Goal: Information Seeking & Learning: Learn about a topic

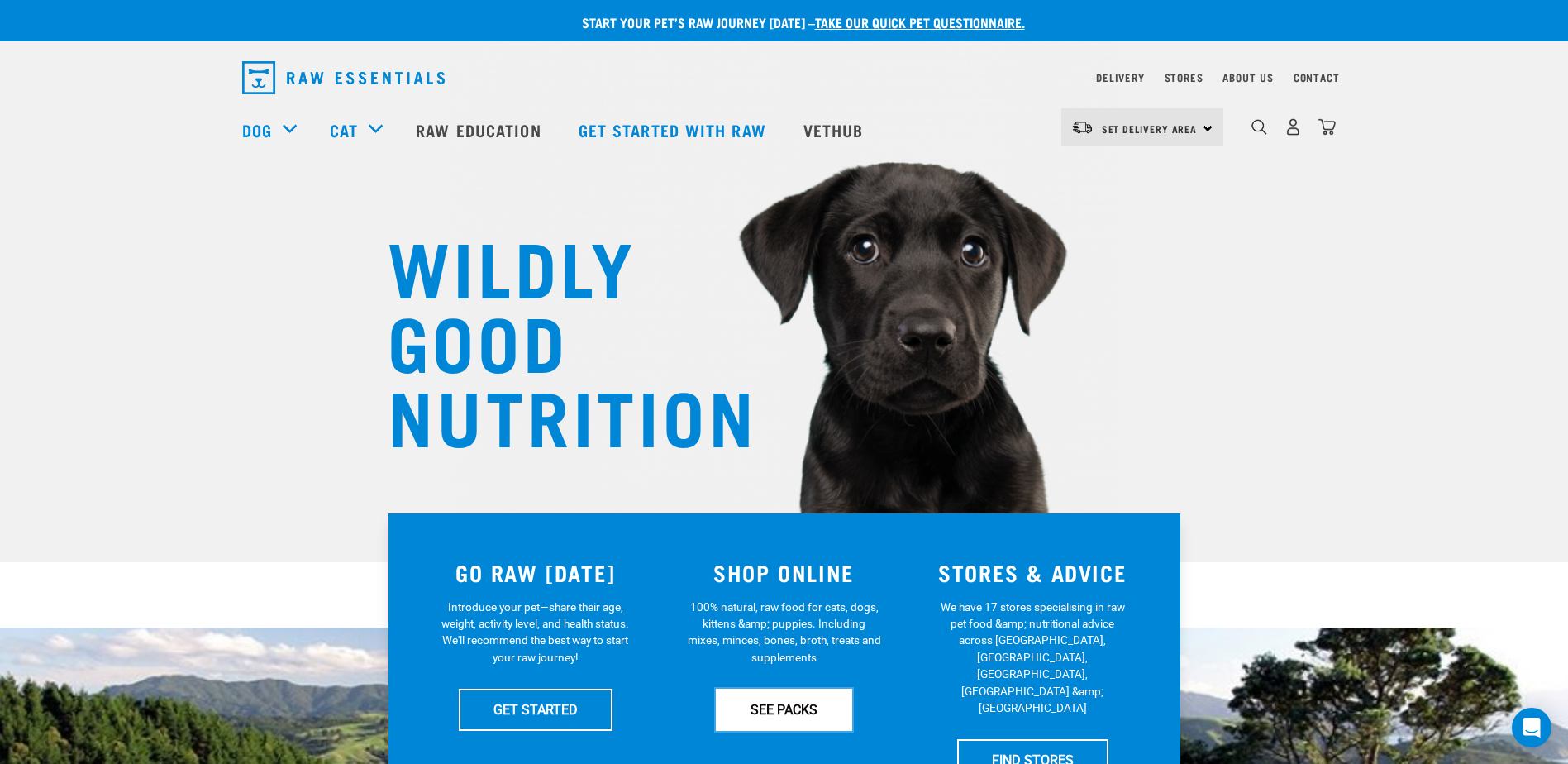
click at [803, 716] on link "SEE PACKS" at bounding box center [784, 709] width 136 height 41
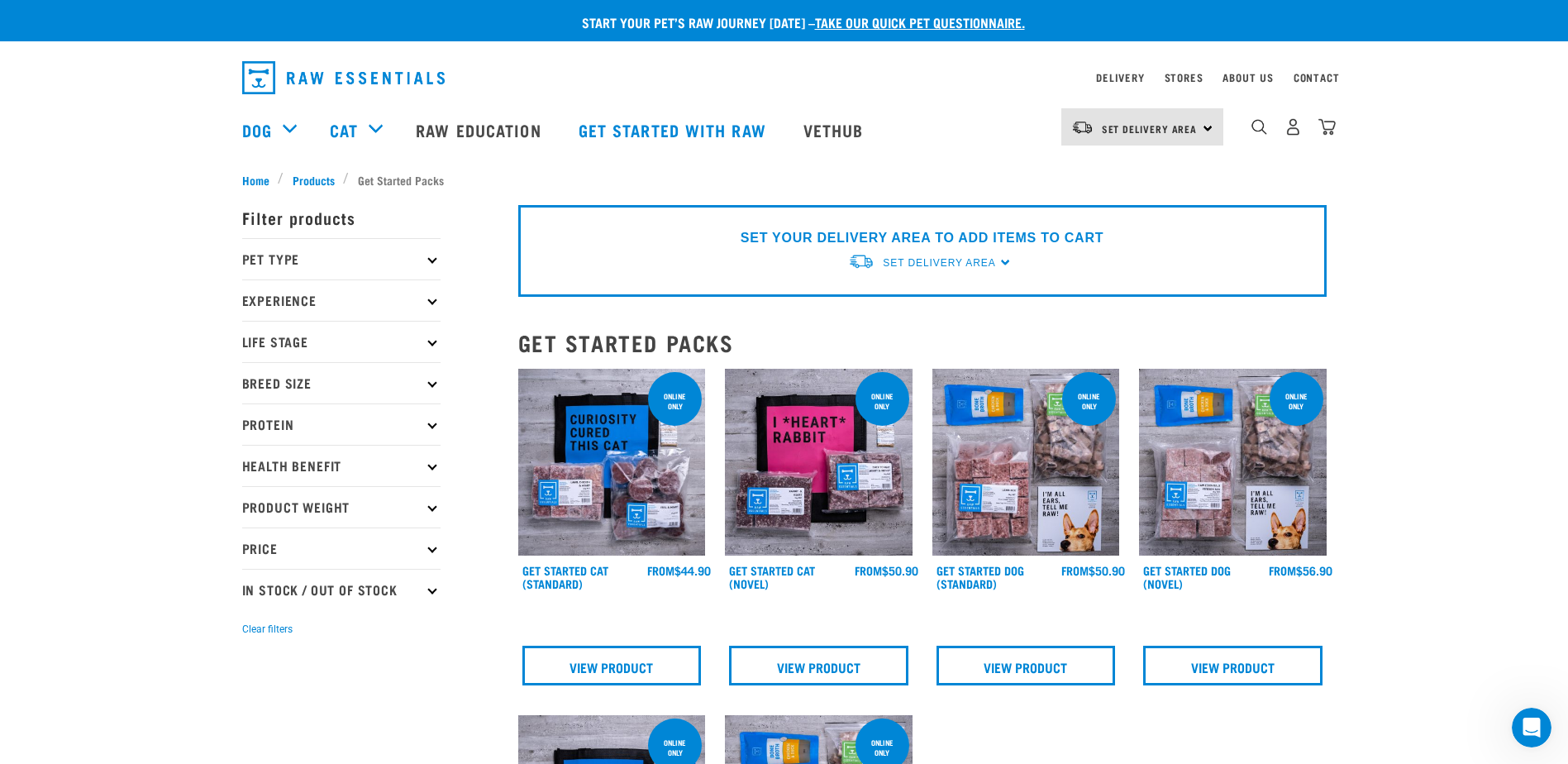
click at [437, 264] on p "Pet Type" at bounding box center [341, 259] width 198 height 41
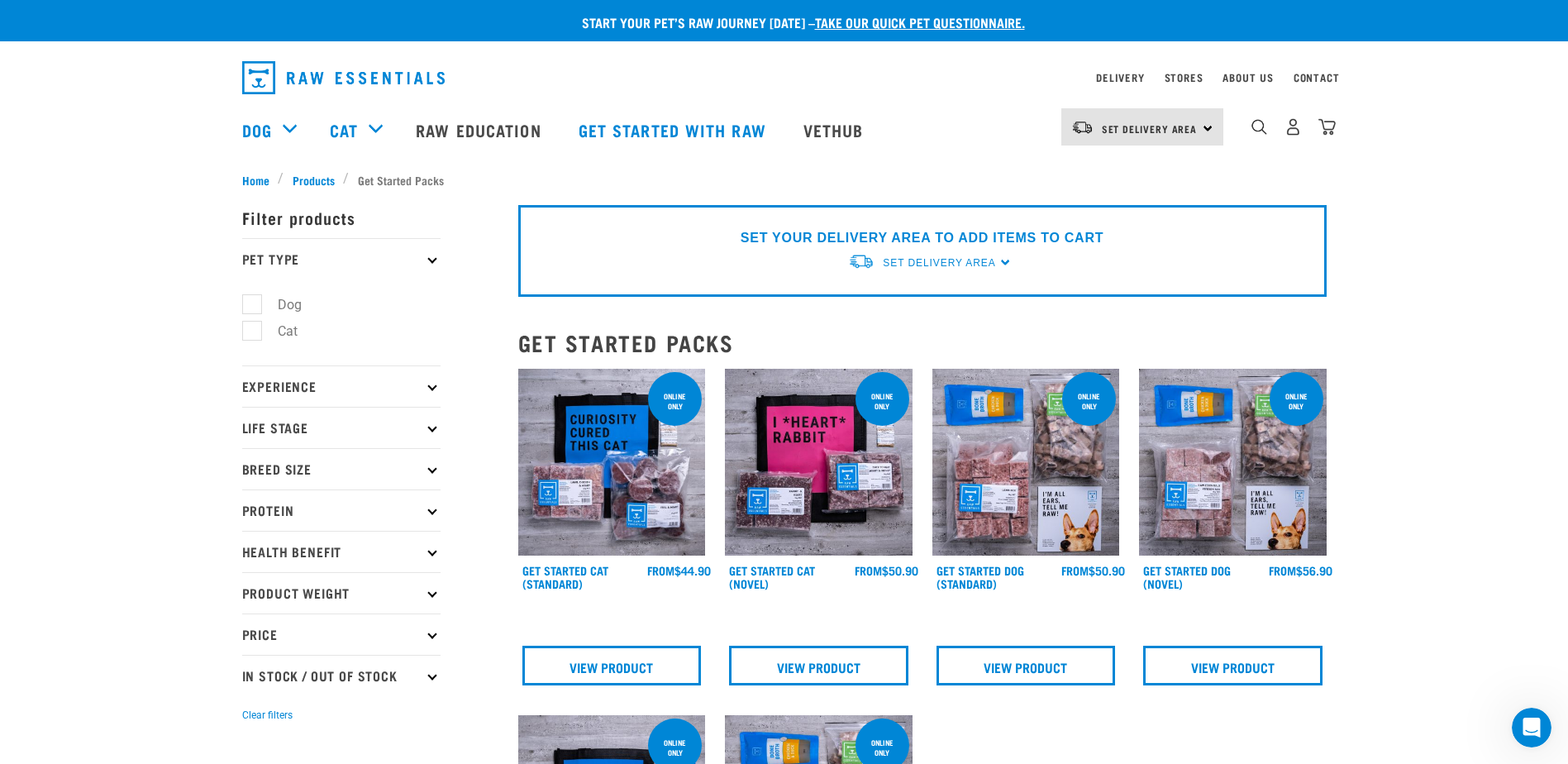
click at [422, 256] on p "Pet Type" at bounding box center [341, 259] width 198 height 41
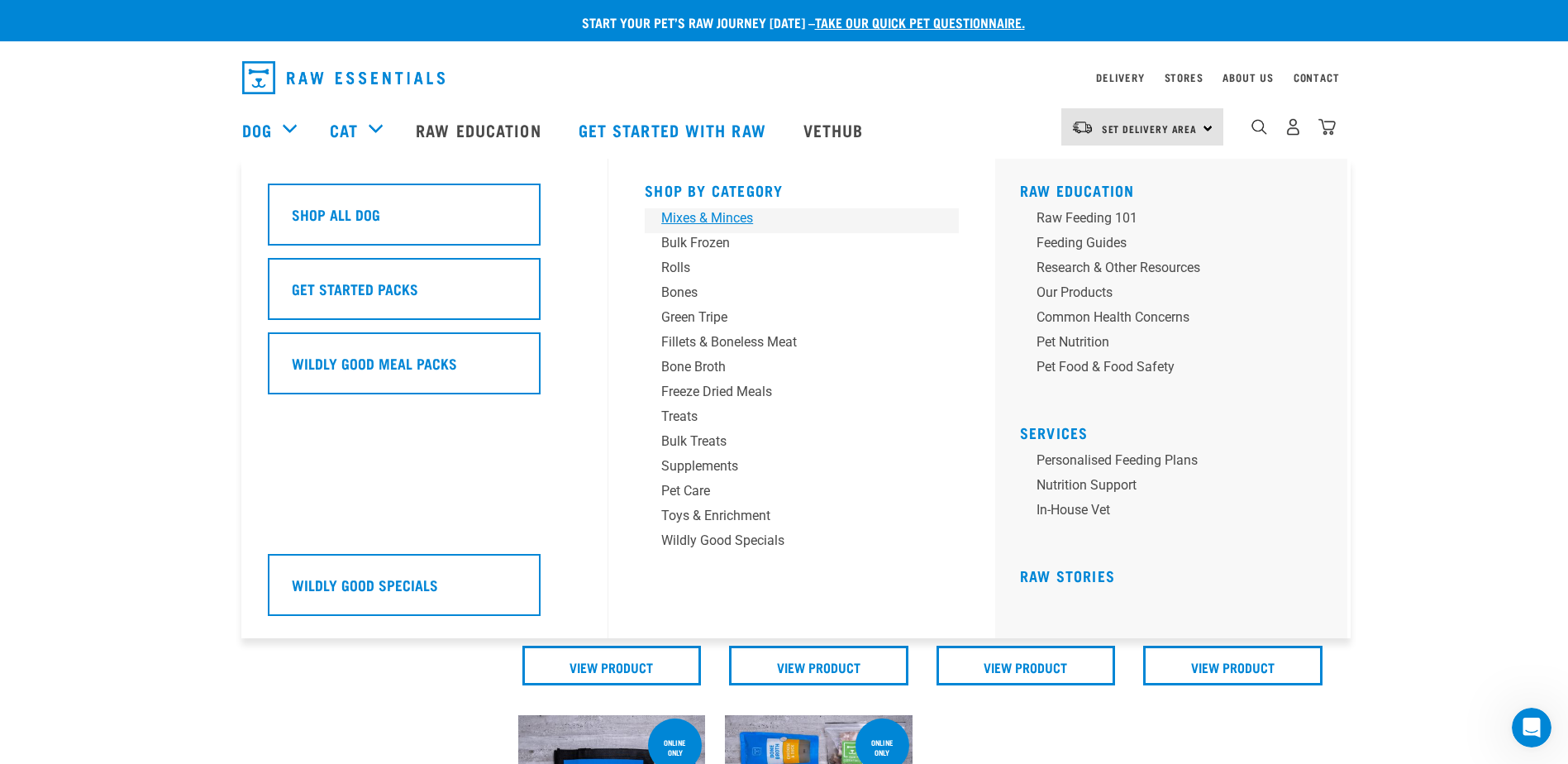
click at [716, 217] on div "Mixes & Minces" at bounding box center [790, 218] width 258 height 19
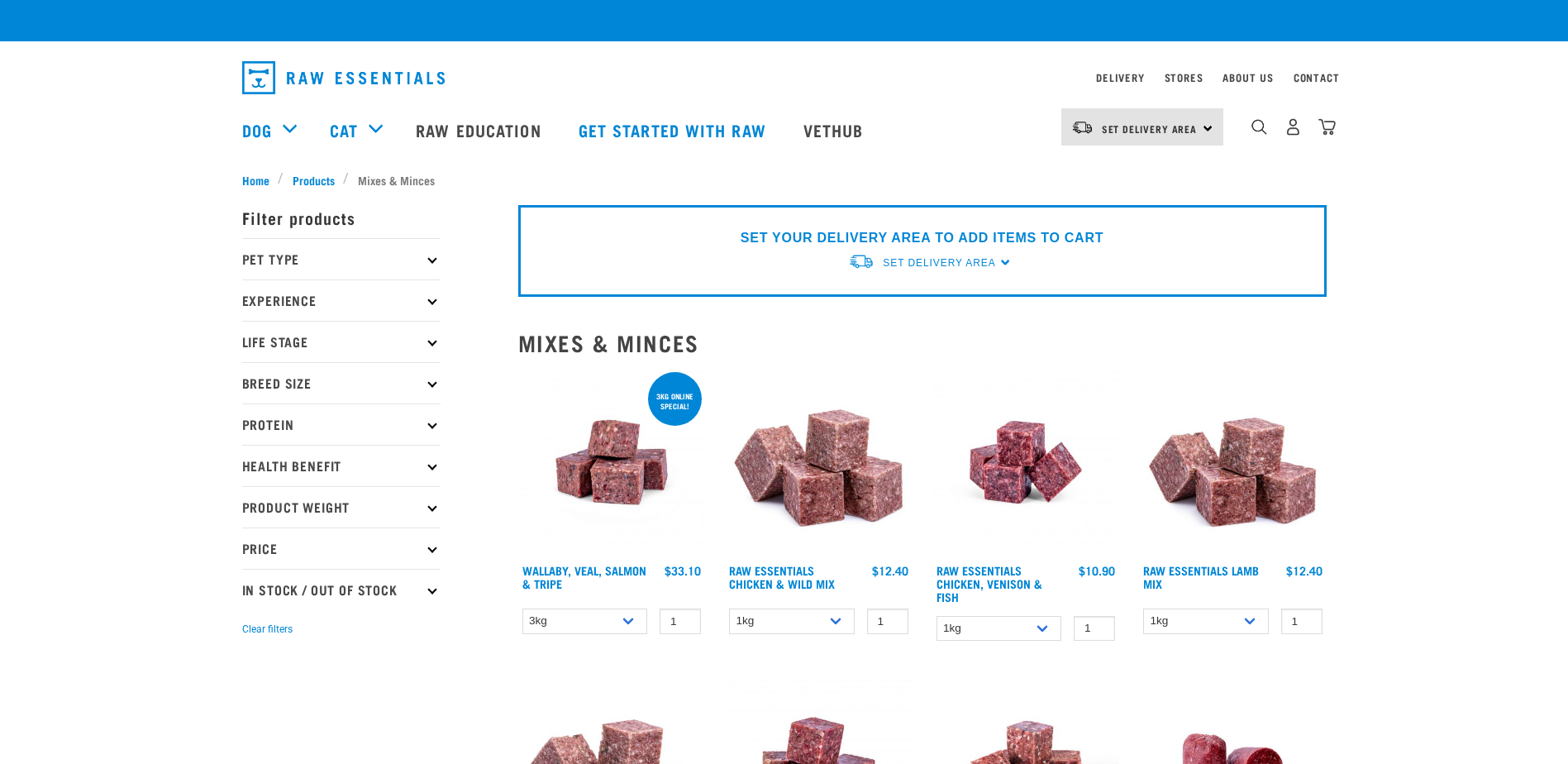
checkbox input "true"
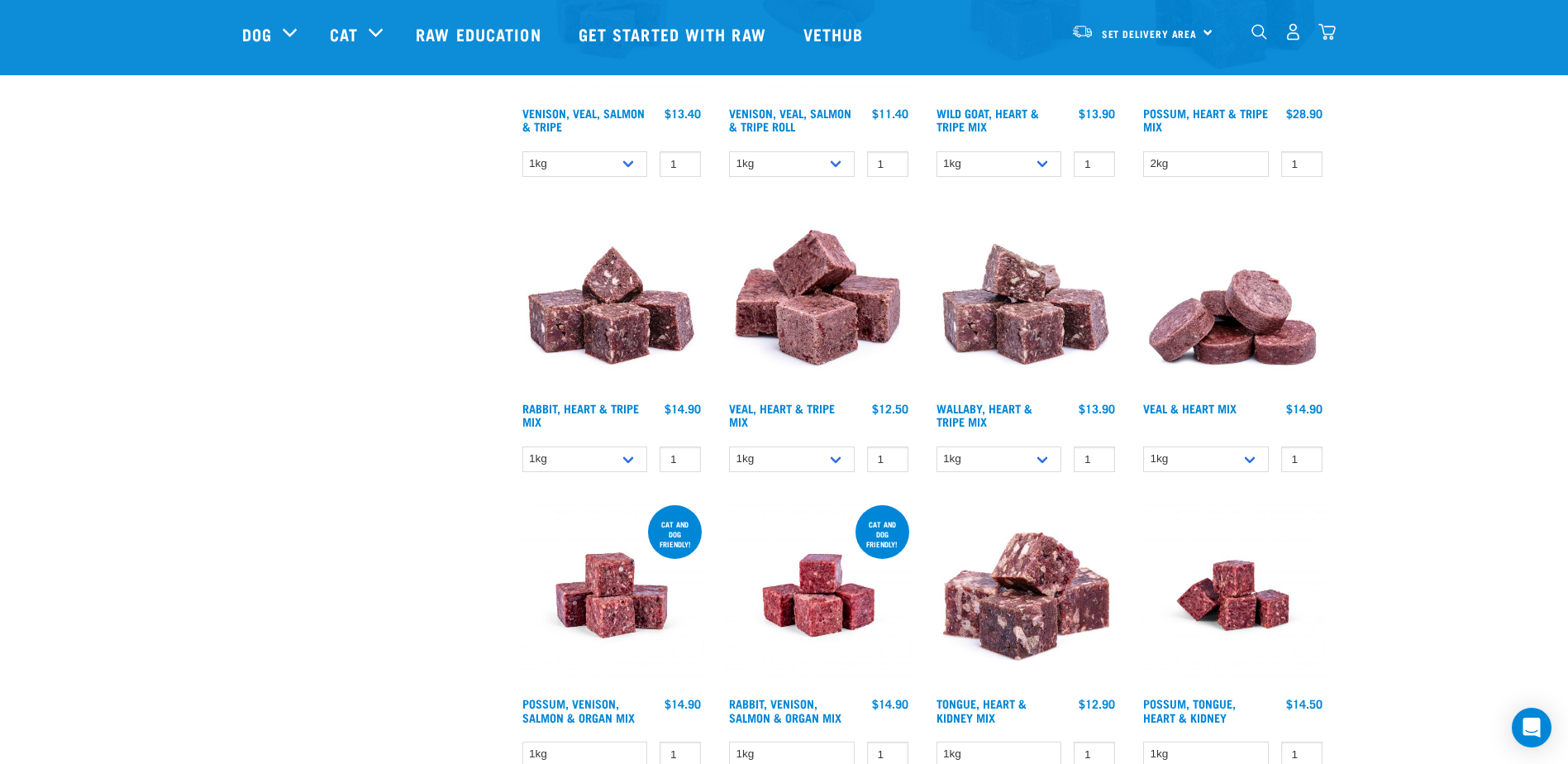
scroll to position [2233, 0]
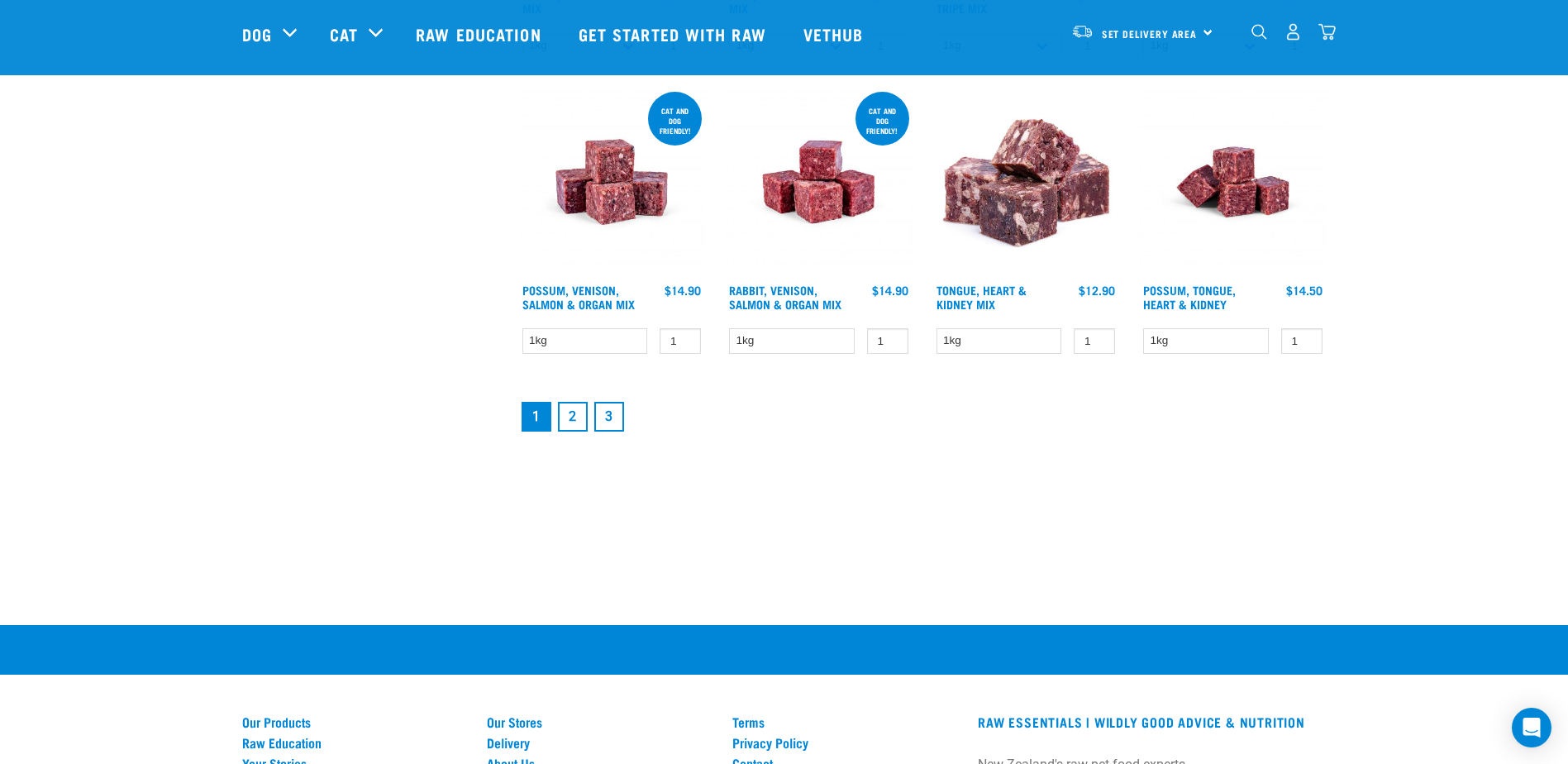
click at [581, 416] on link "2" at bounding box center [573, 417] width 30 height 30
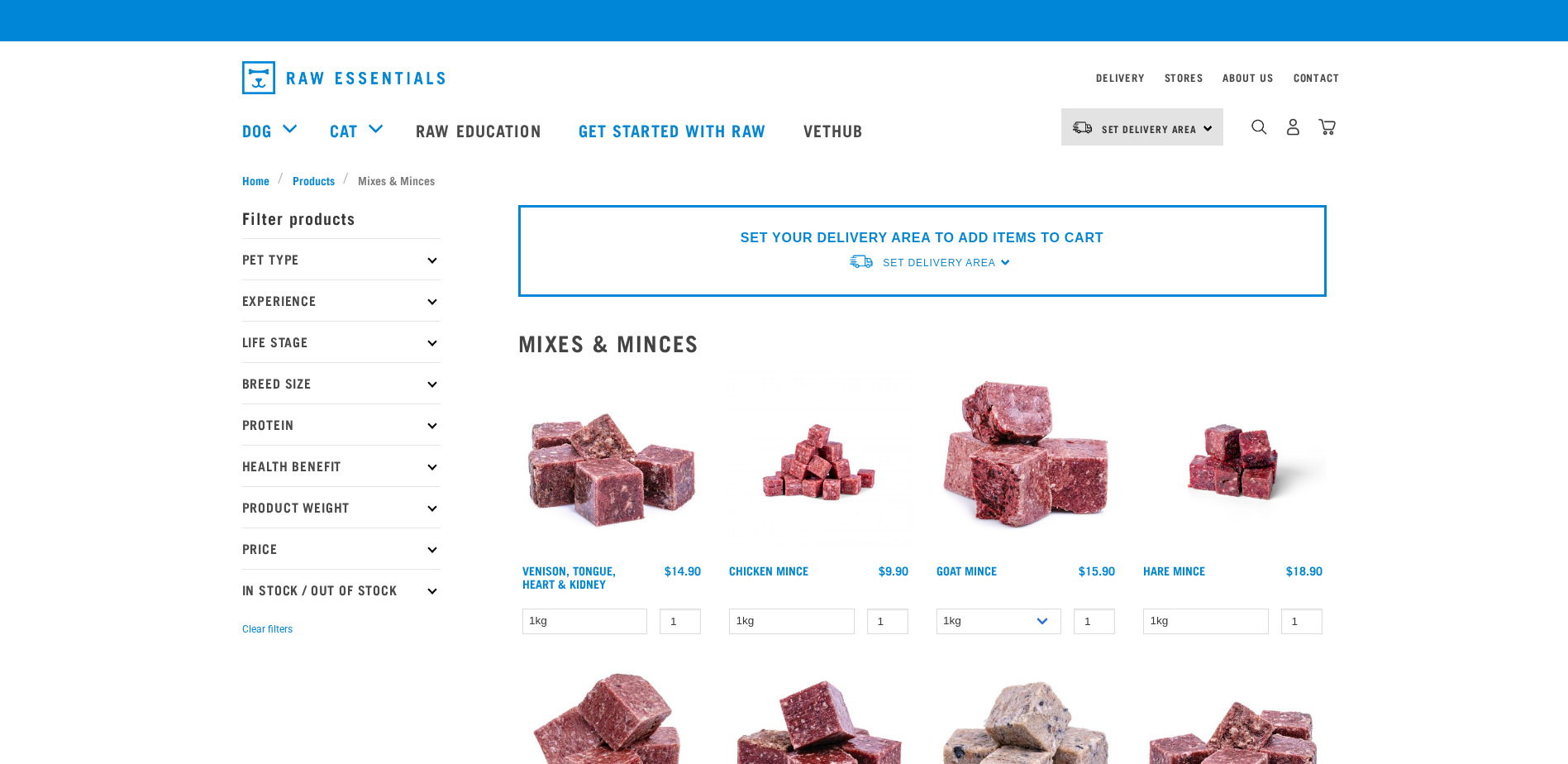
checkbox input "true"
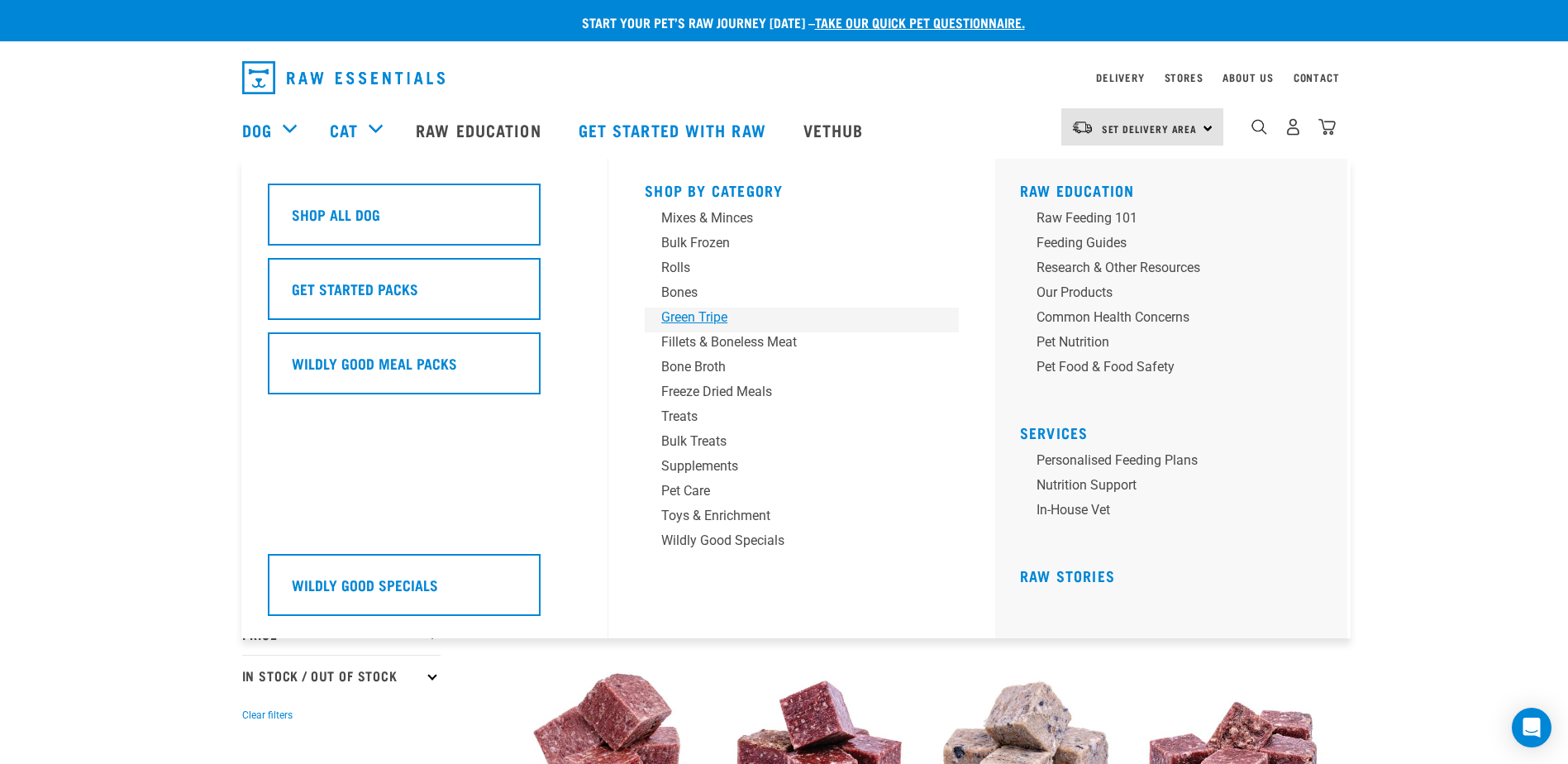
click at [717, 313] on div "Green Tripe" at bounding box center [790, 317] width 258 height 19
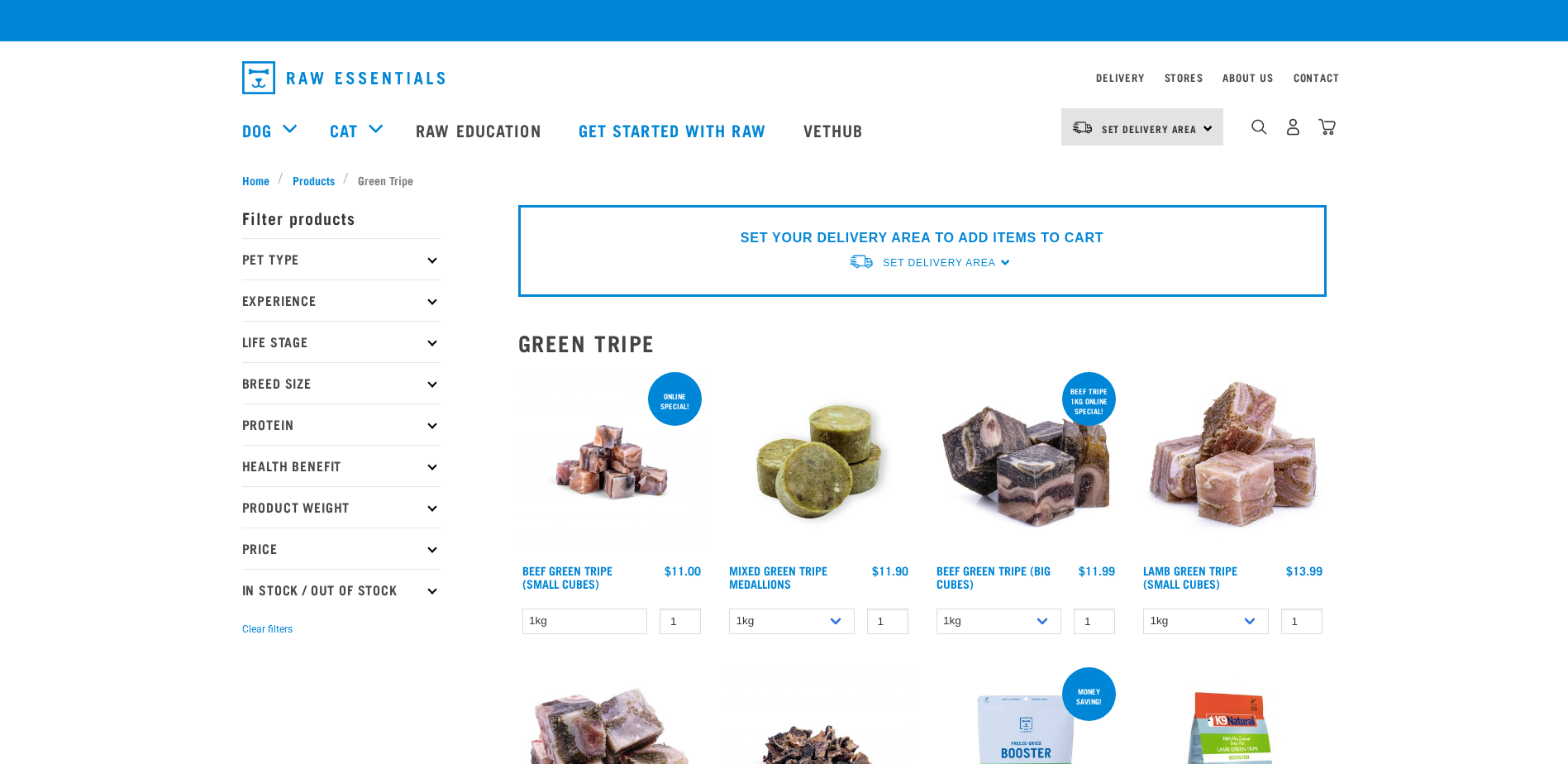
checkbox input "true"
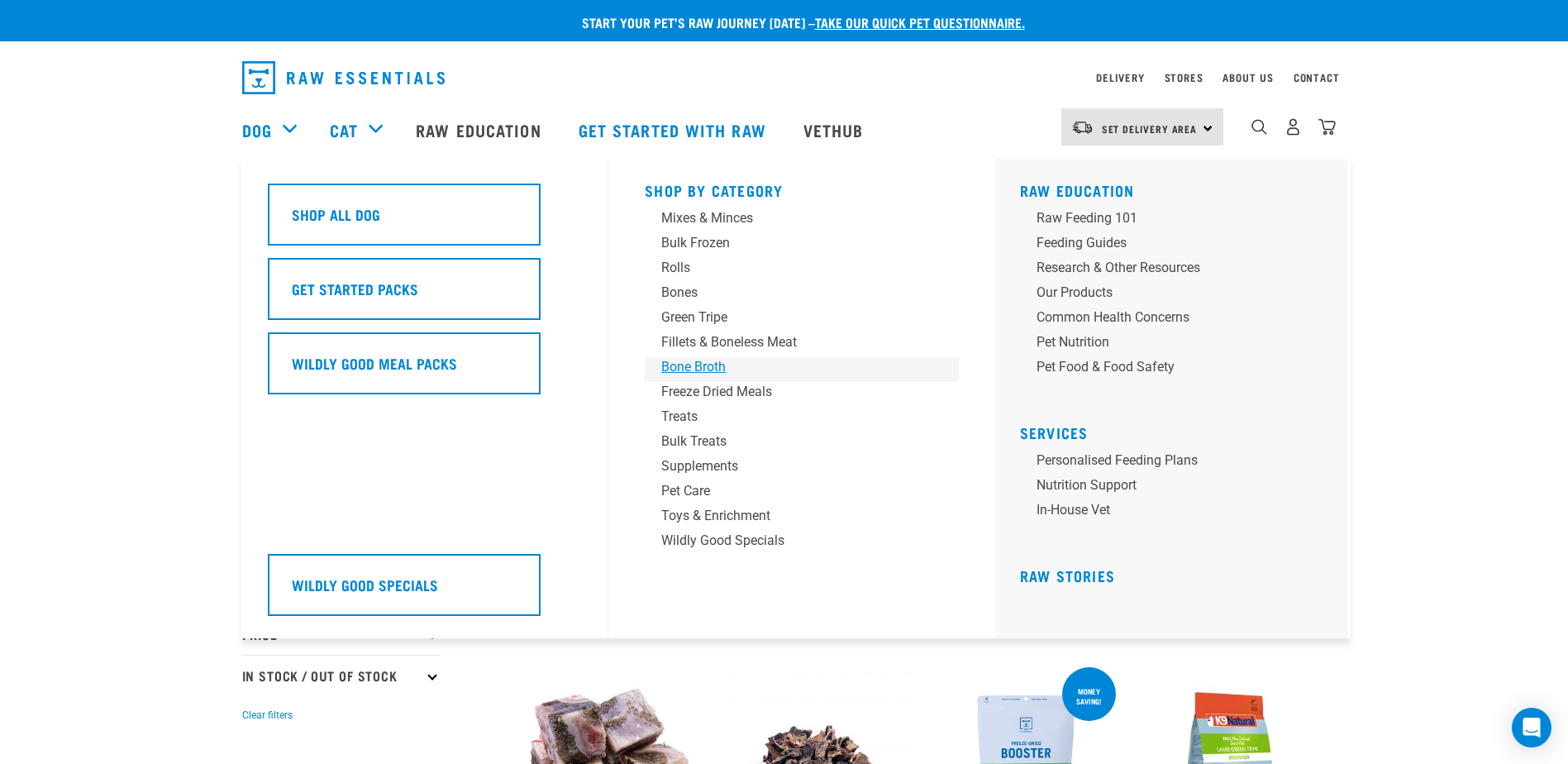
click at [705, 366] on div "Bone Broth" at bounding box center [790, 367] width 258 height 19
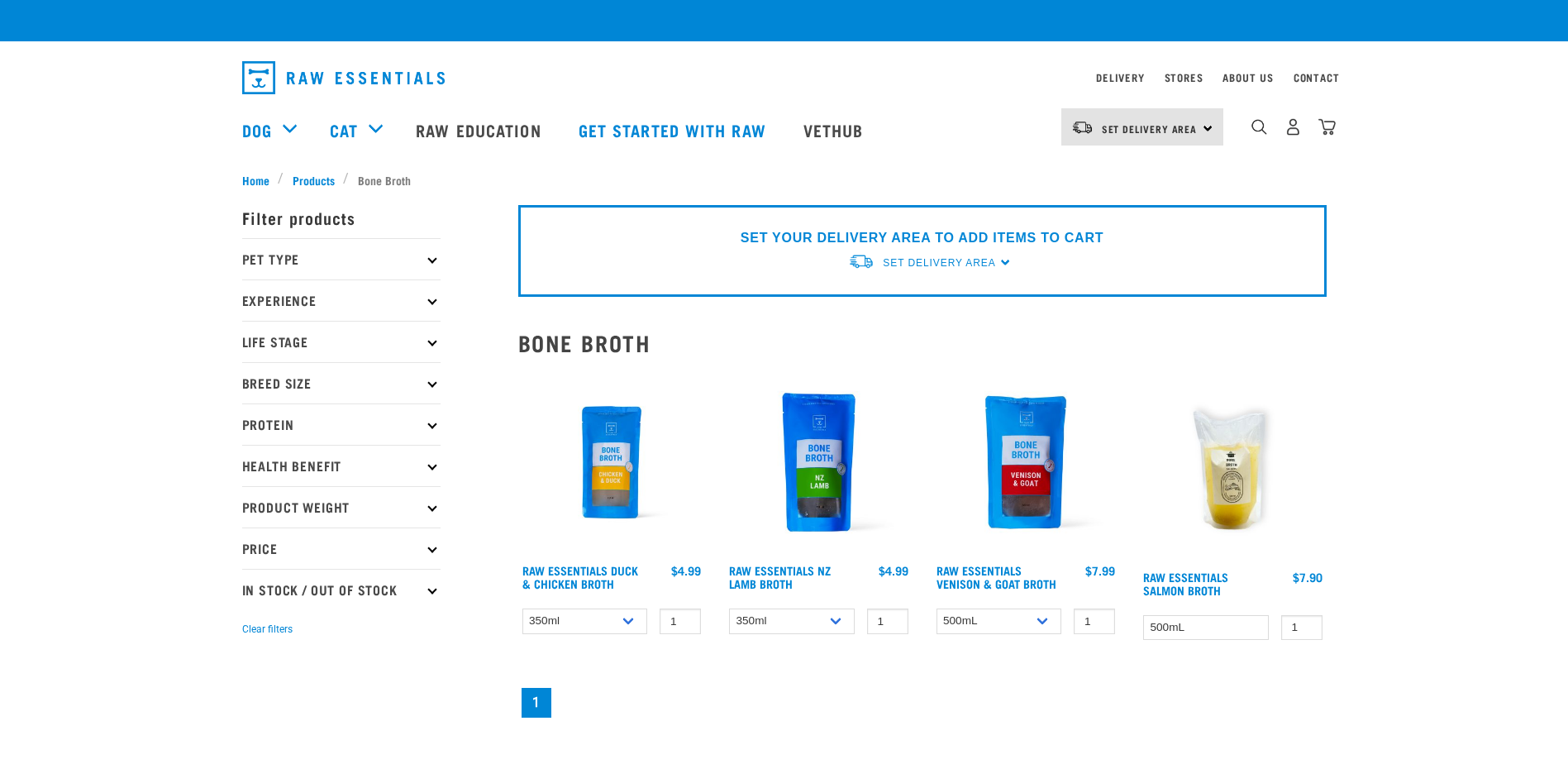
checkbox input "true"
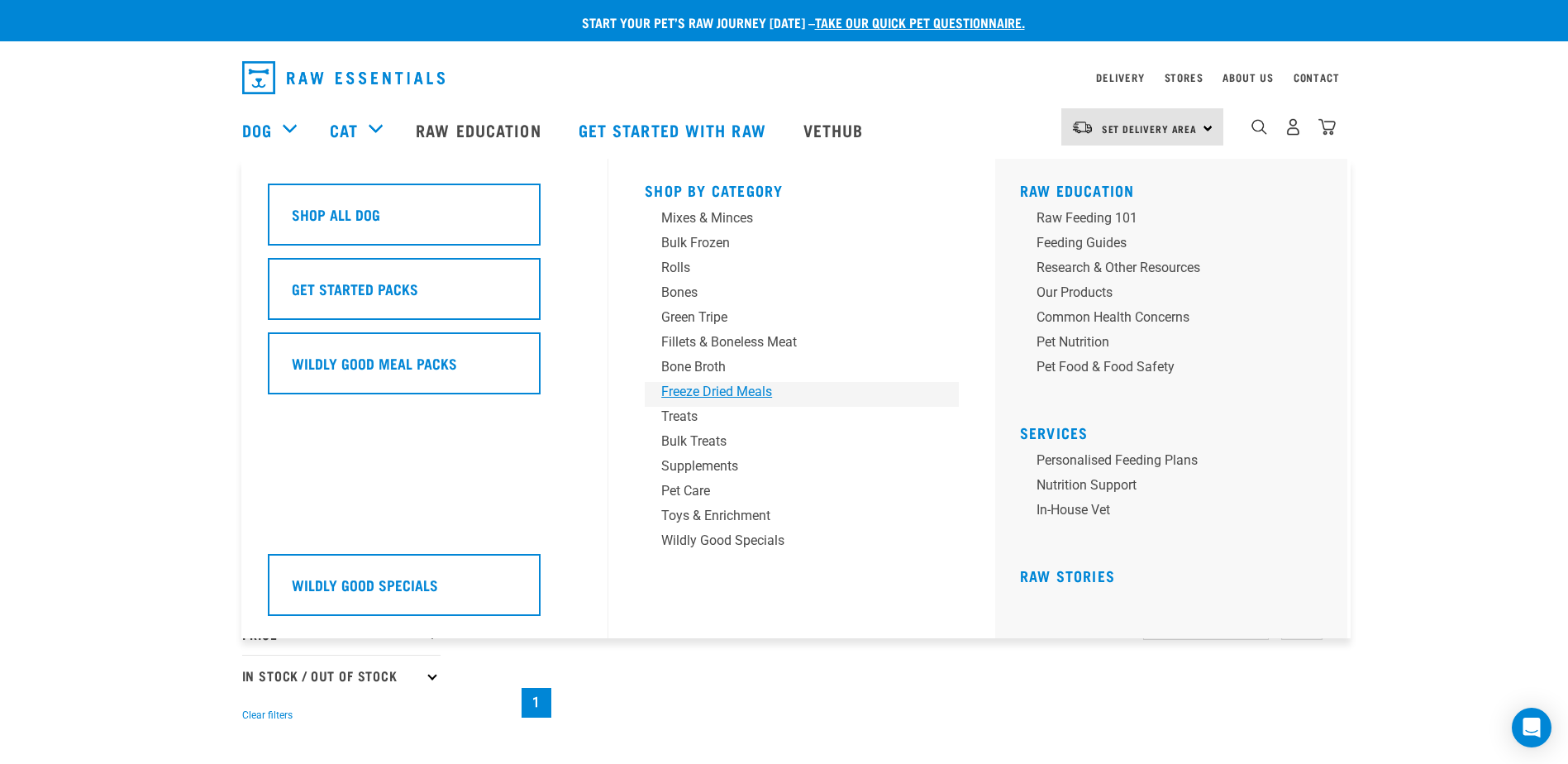
click at [717, 393] on div "Freeze Dried Meals" at bounding box center [790, 392] width 258 height 19
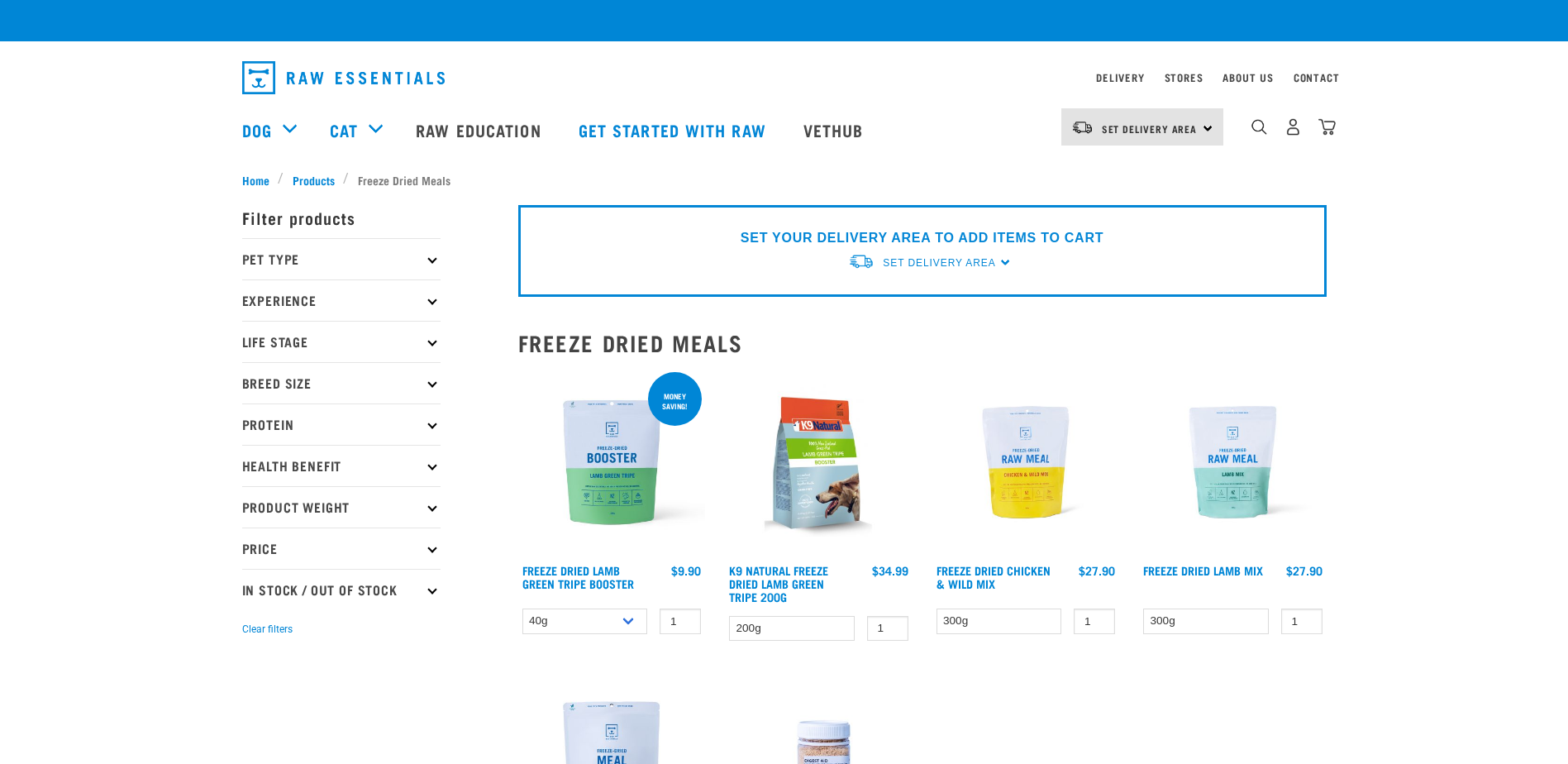
checkbox input "true"
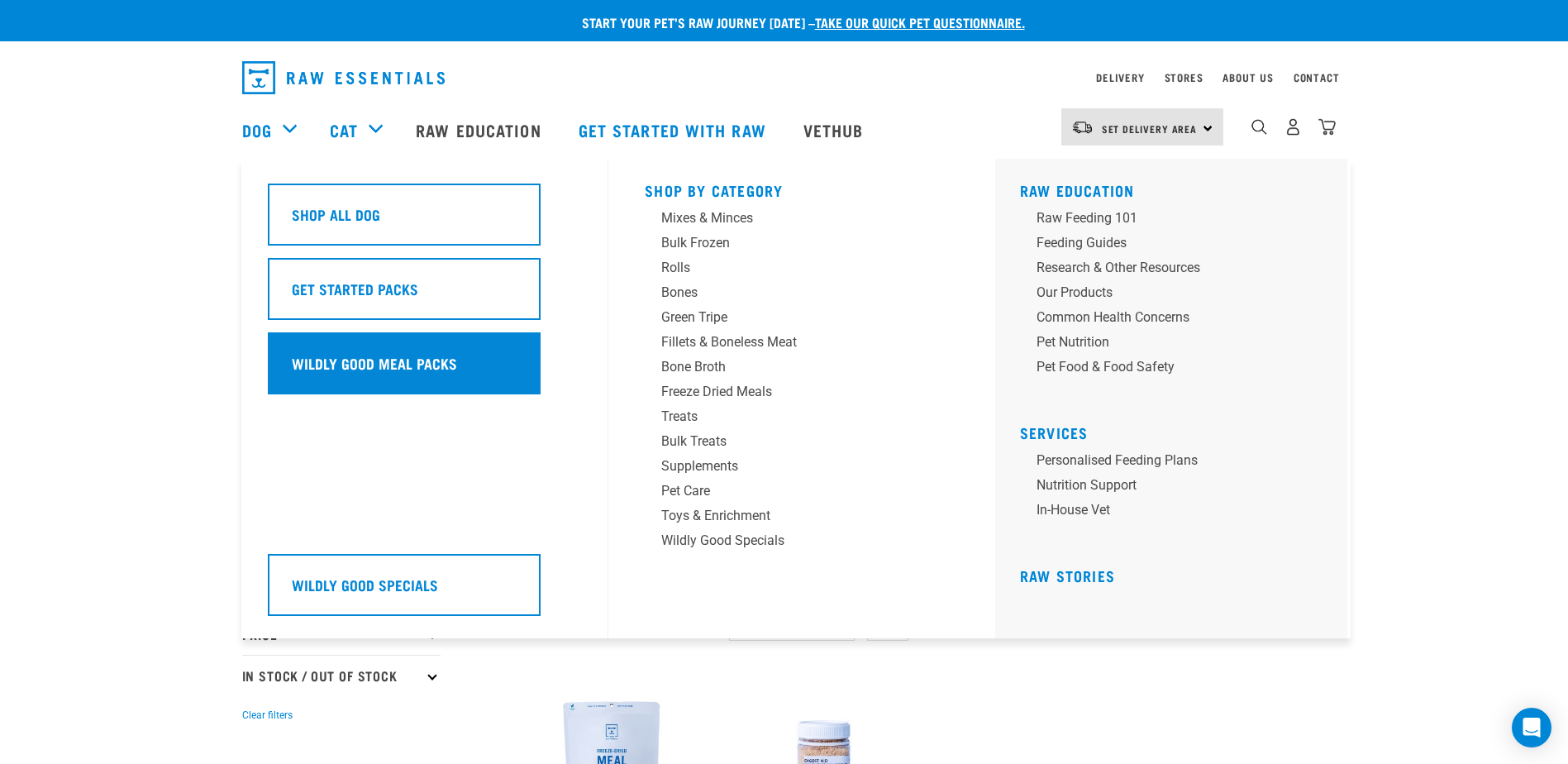
click at [295, 382] on div "Wildly Good Meal Packs" at bounding box center [404, 364] width 272 height 62
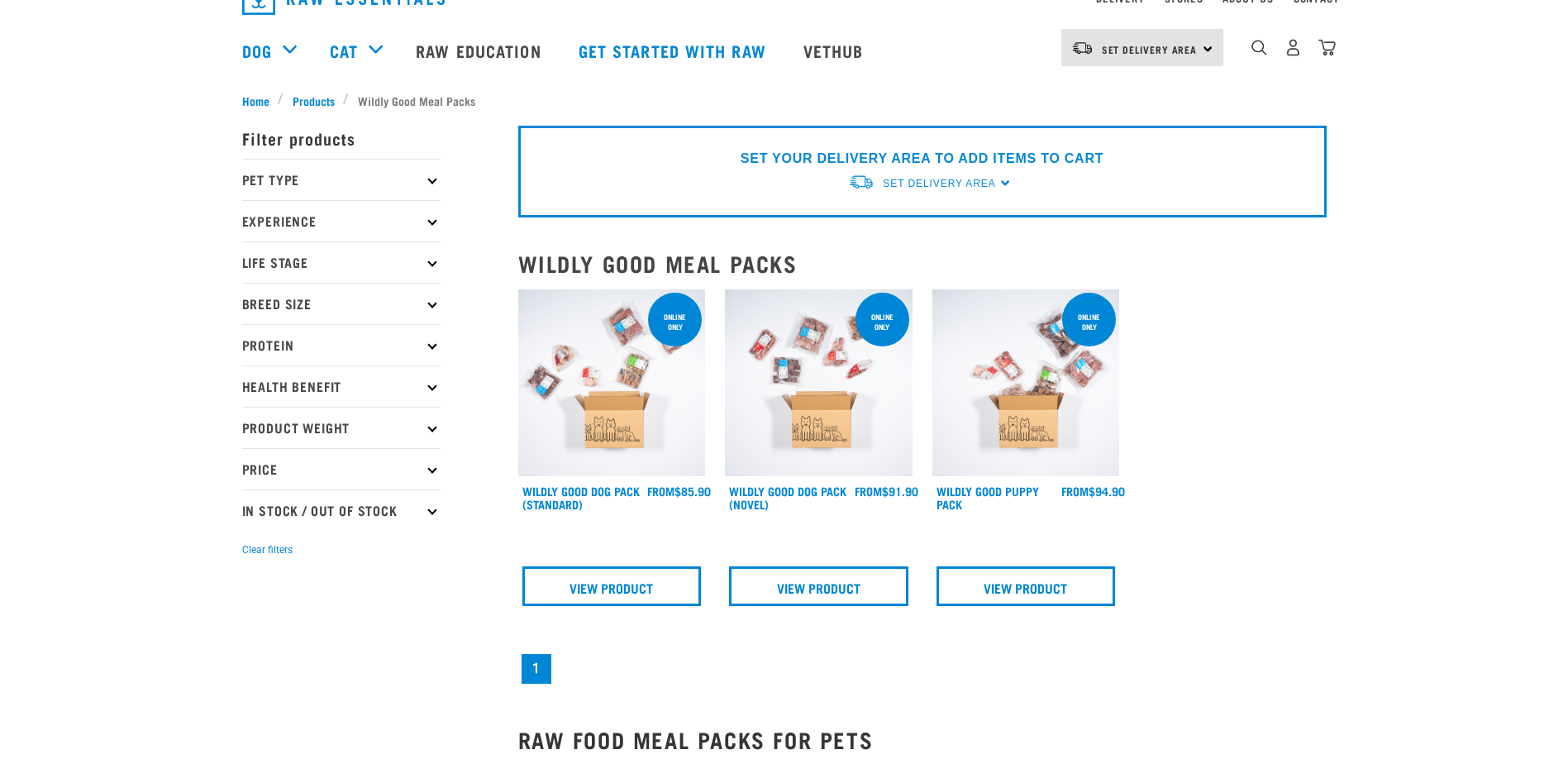
checkbox input "true"
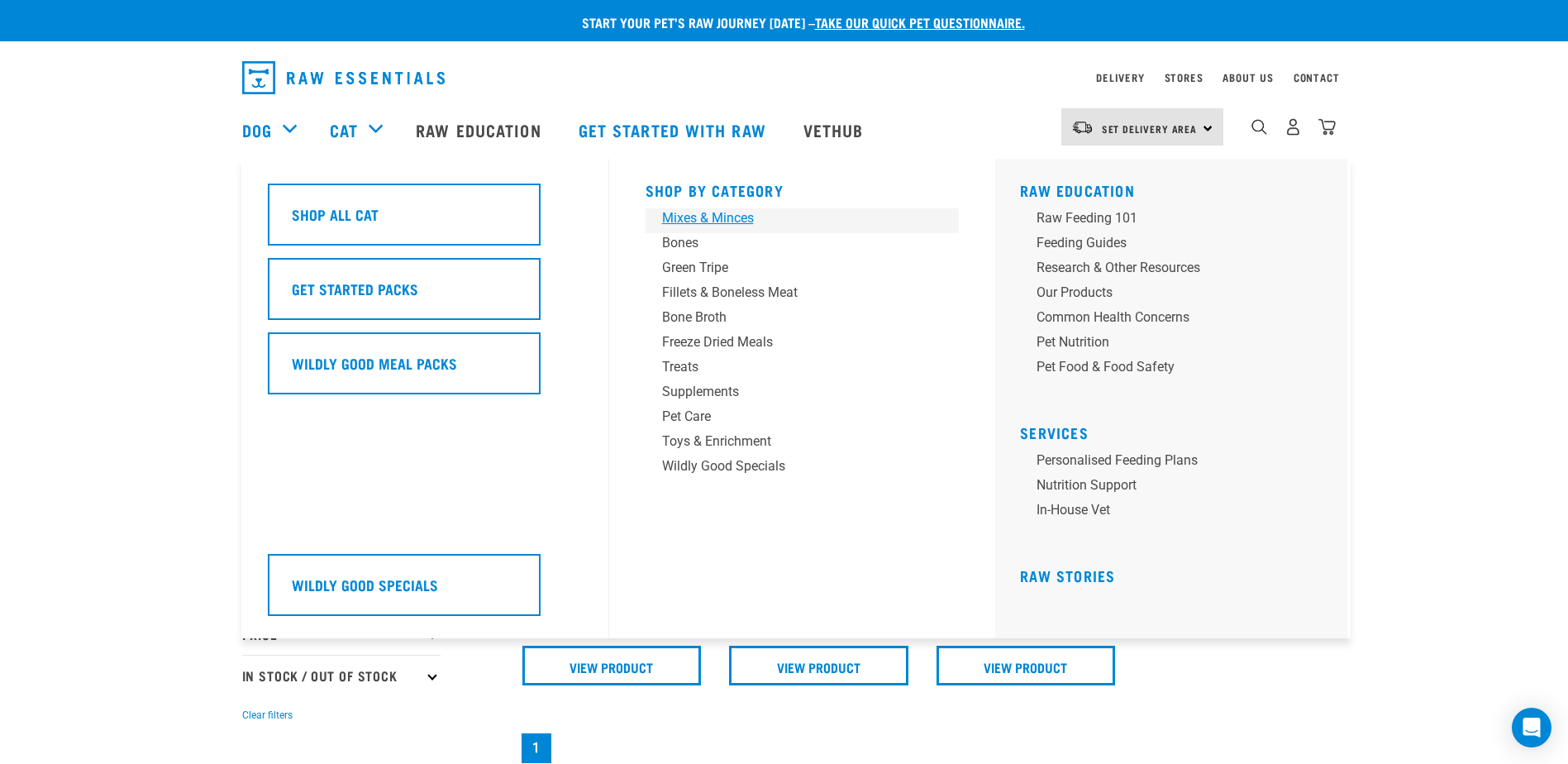
click at [739, 214] on div "Mixes & Minces" at bounding box center [791, 218] width 258 height 19
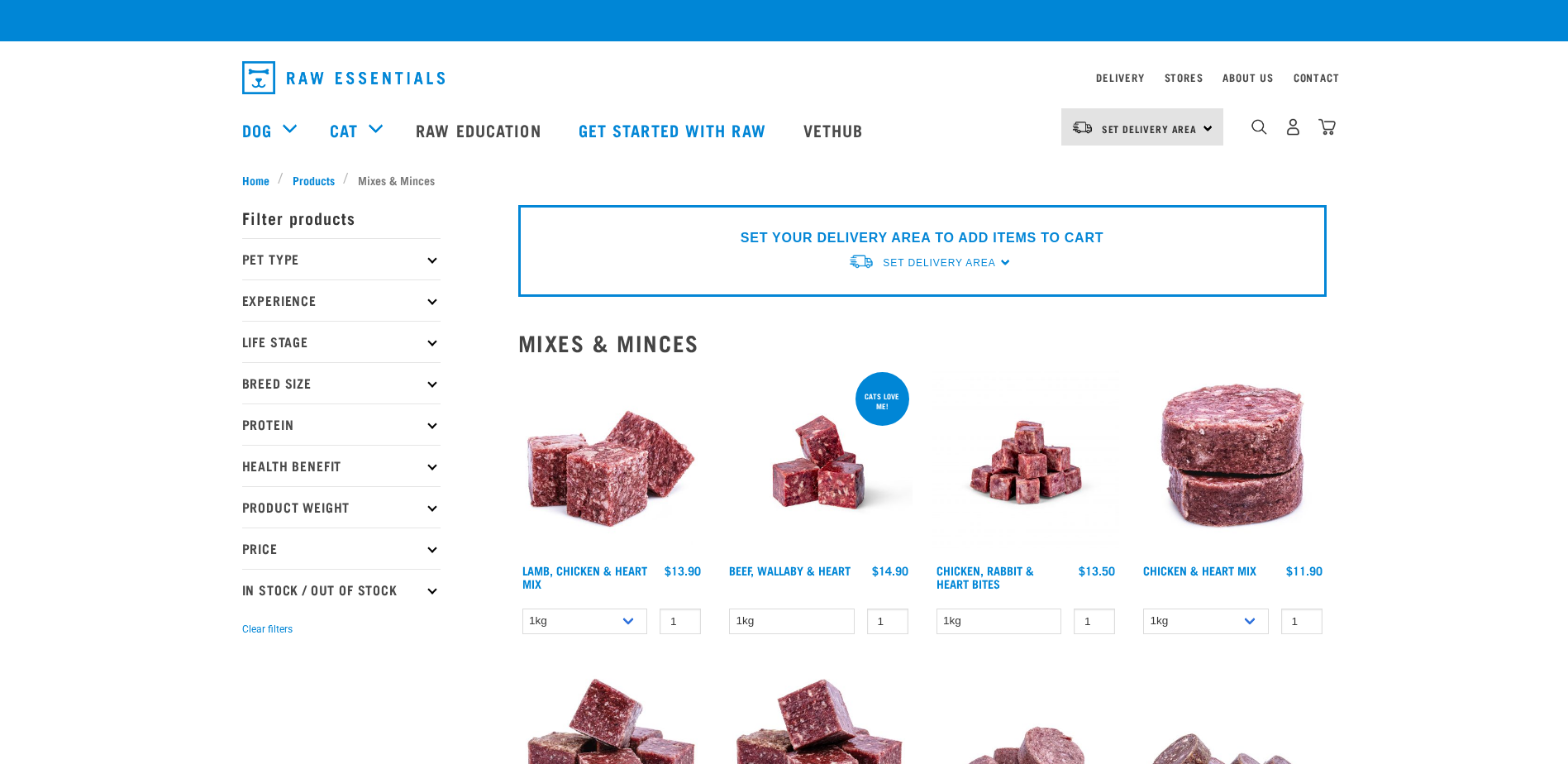
checkbox input "true"
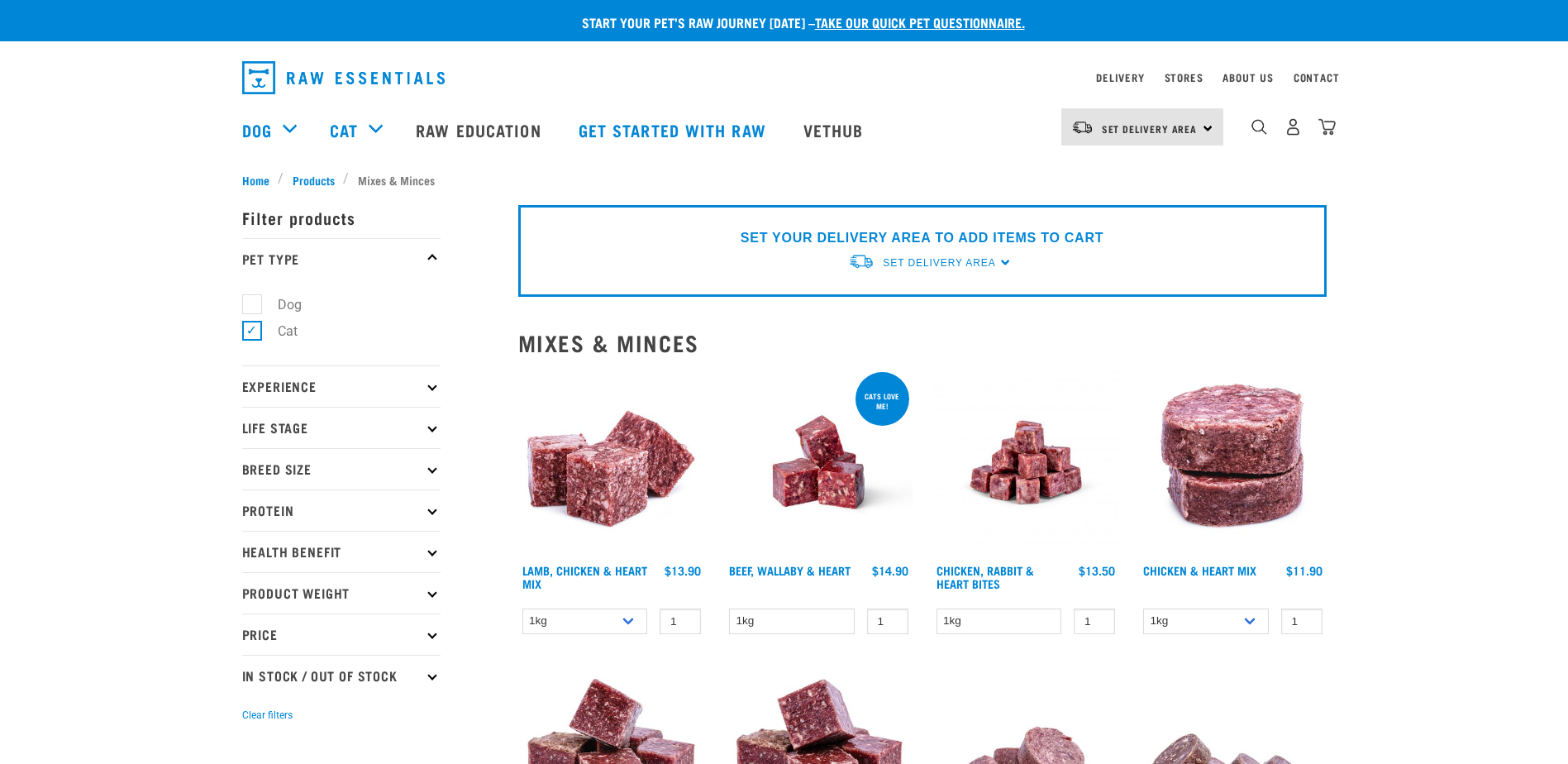
scroll to position [669, 0]
